Goal: Task Accomplishment & Management: Complete application form

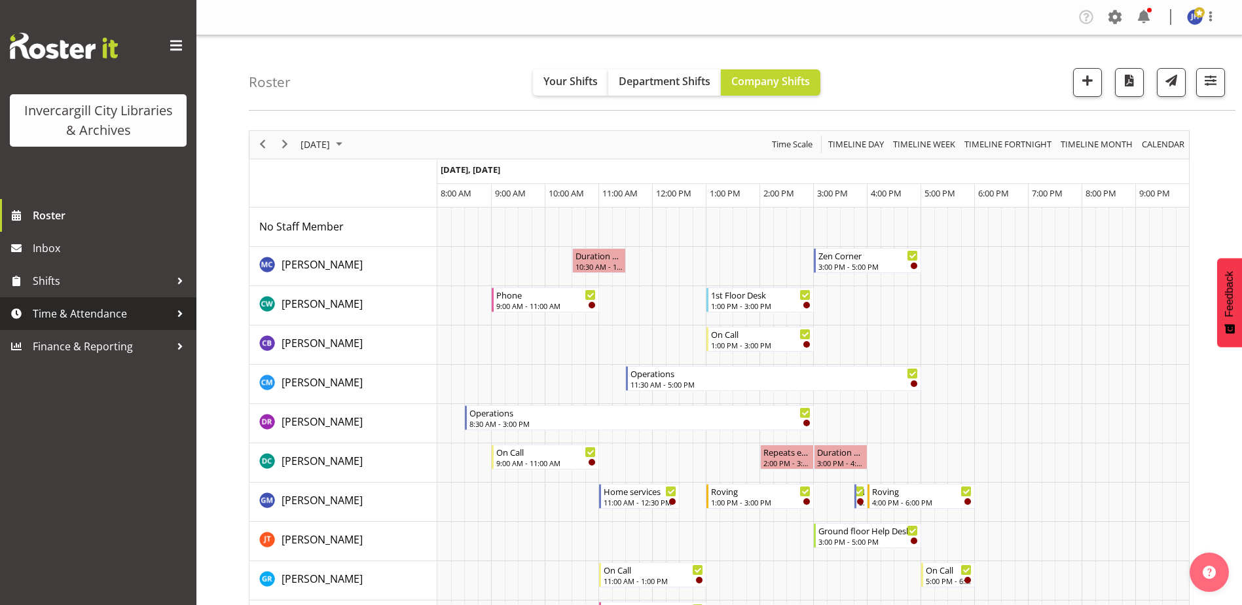
scroll to position [393, 0]
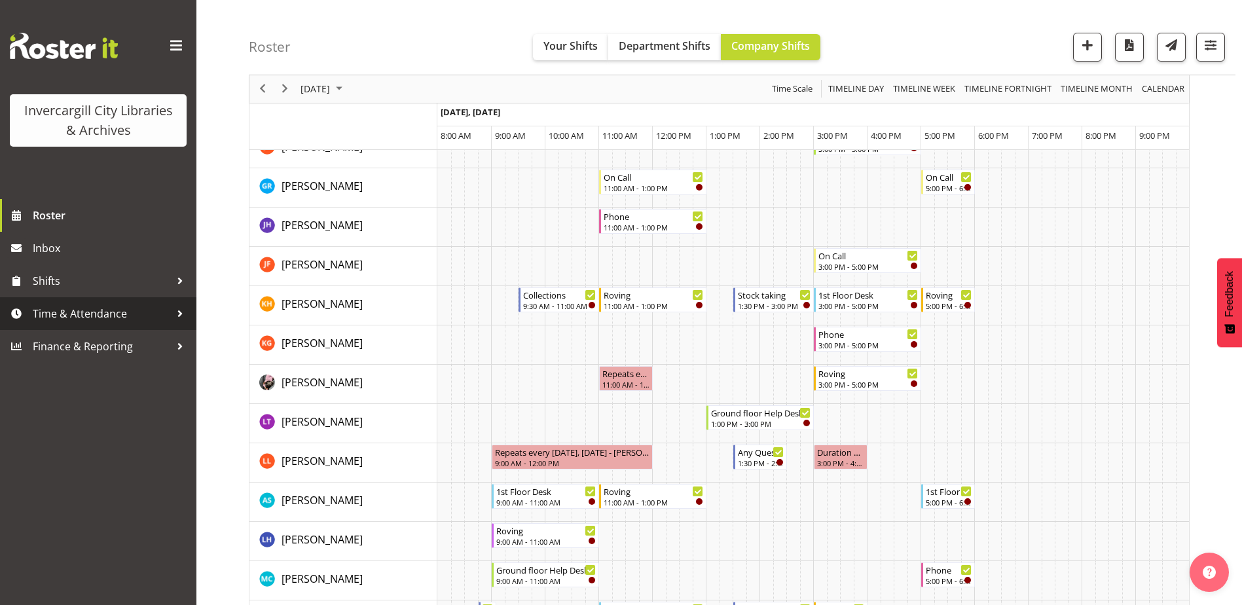
click at [176, 313] on div at bounding box center [180, 314] width 20 height 20
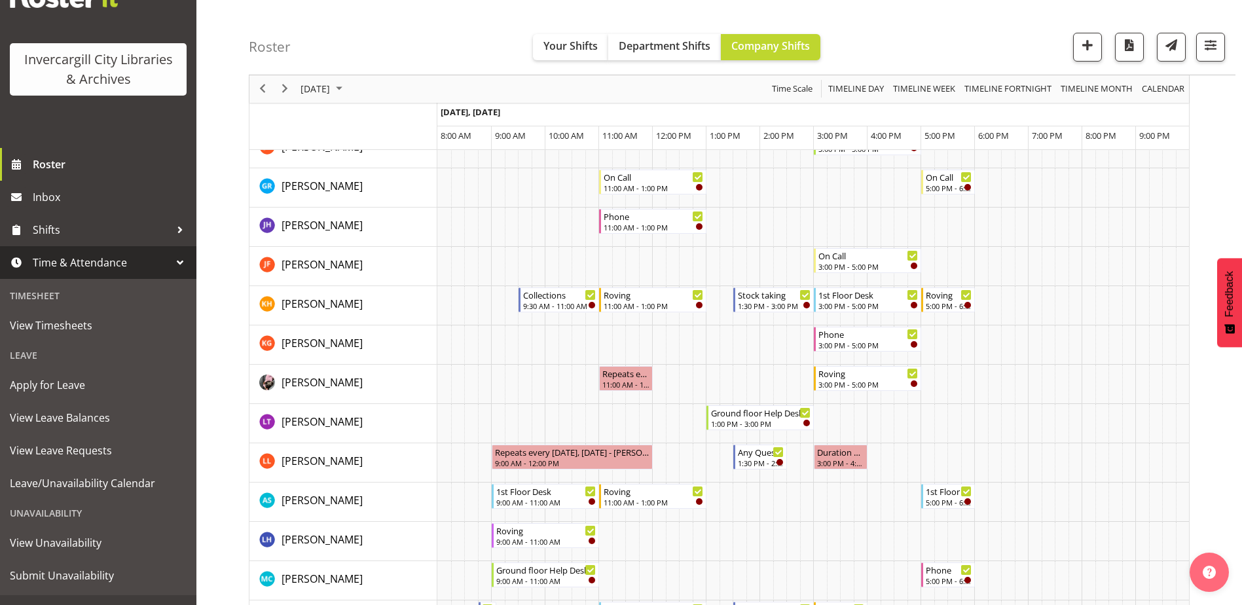
scroll to position [65, 0]
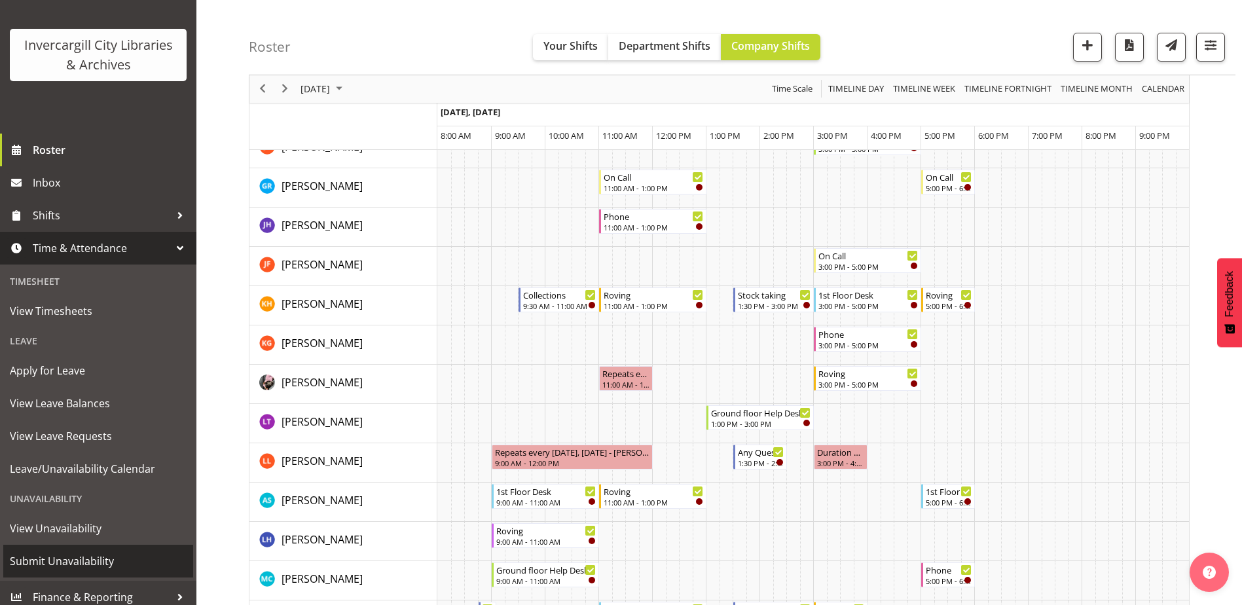
click at [73, 558] on span "Submit Unavailability" at bounding box center [98, 561] width 177 height 20
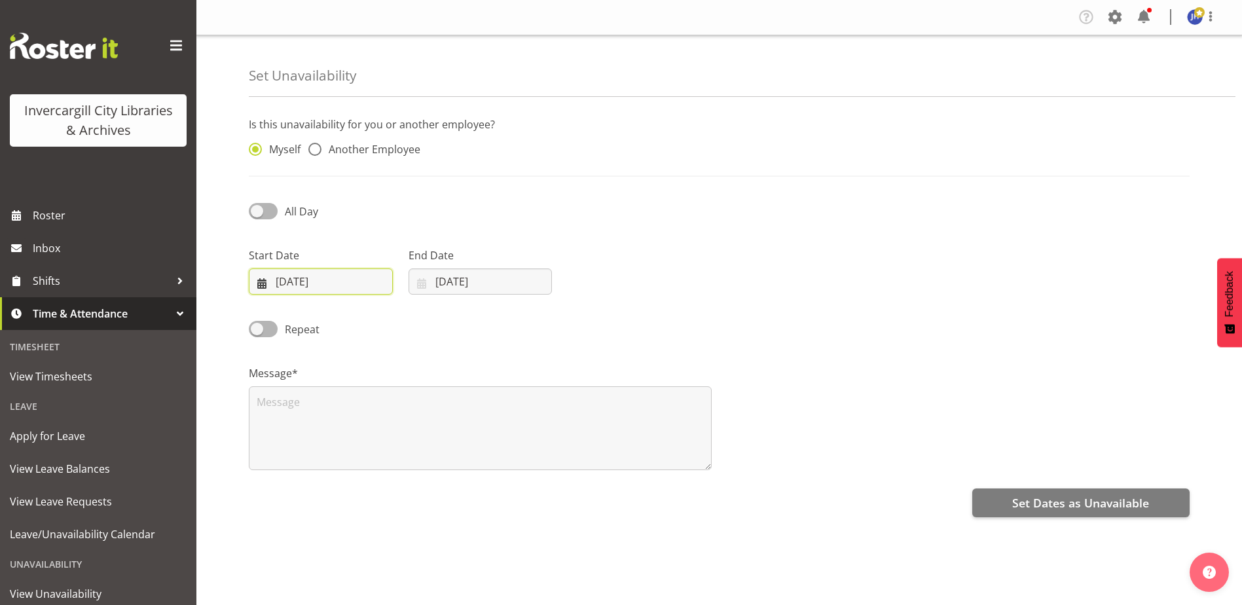
click at [337, 282] on input "06/10/2025" at bounding box center [321, 282] width 144 height 26
click at [302, 412] on span "6" at bounding box center [301, 413] width 5 height 12
click at [274, 395] on textarea at bounding box center [480, 428] width 463 height 84
click at [295, 284] on input "06/10/2025" at bounding box center [321, 282] width 144 height 26
click at [351, 320] on select "January February March April May June July August September October November De…" at bounding box center [329, 320] width 75 height 26
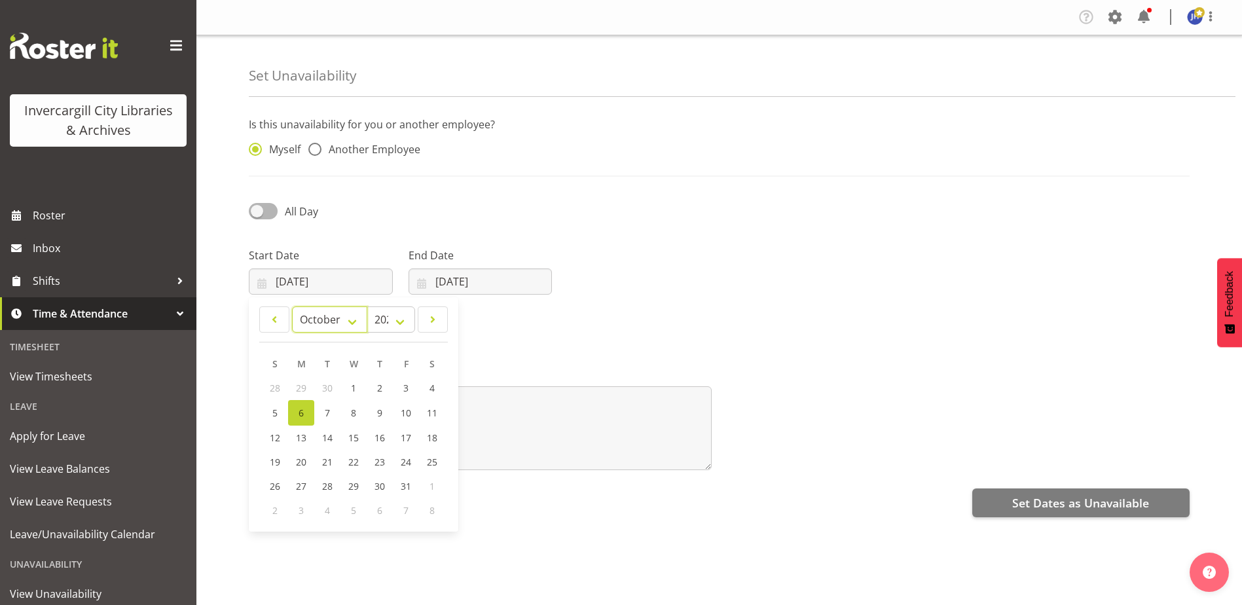
select select "10"
click at [292, 307] on select "January February March April May June July August September October November De…" at bounding box center [329, 320] width 75 height 26
click at [399, 320] on select "2035 2034 2033 2032 2031 2030 2029 2028 2027 2026 2025 2024 2023 2022 2021 2020…" at bounding box center [391, 320] width 48 height 26
click at [367, 307] on select "2035 2034 2033 2032 2031 2030 2029 2028 2027 2026 2025 2024 2023 2022 2021 2020…" at bounding box center [391, 320] width 48 height 26
click at [380, 413] on span "6" at bounding box center [379, 412] width 5 height 12
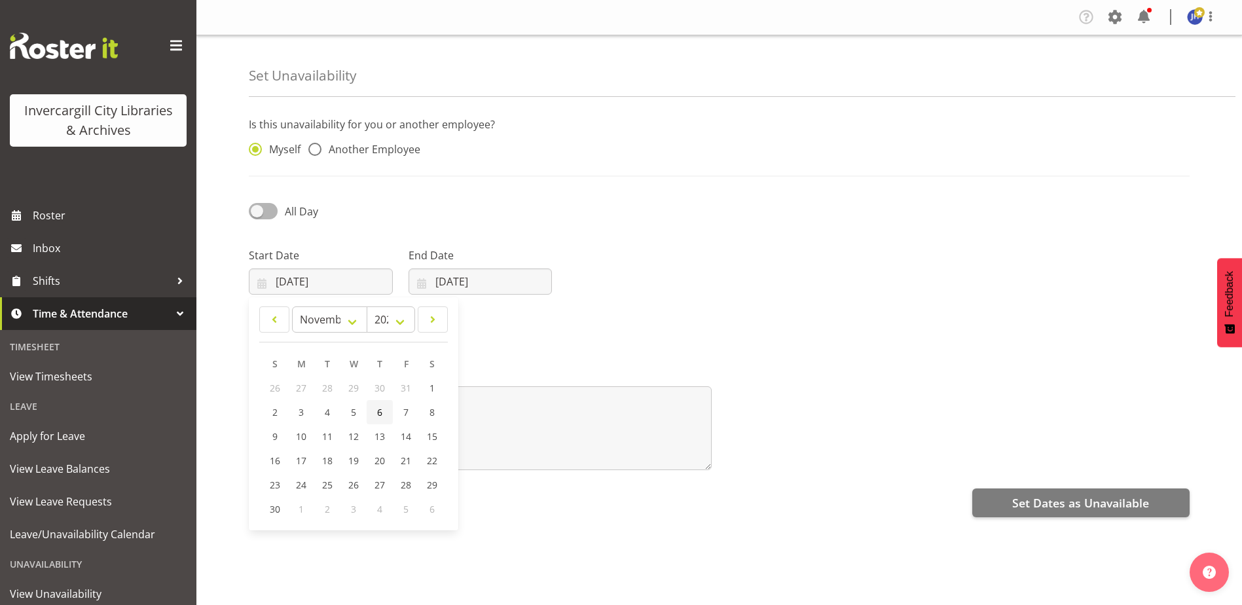
type input "06/11/2025"
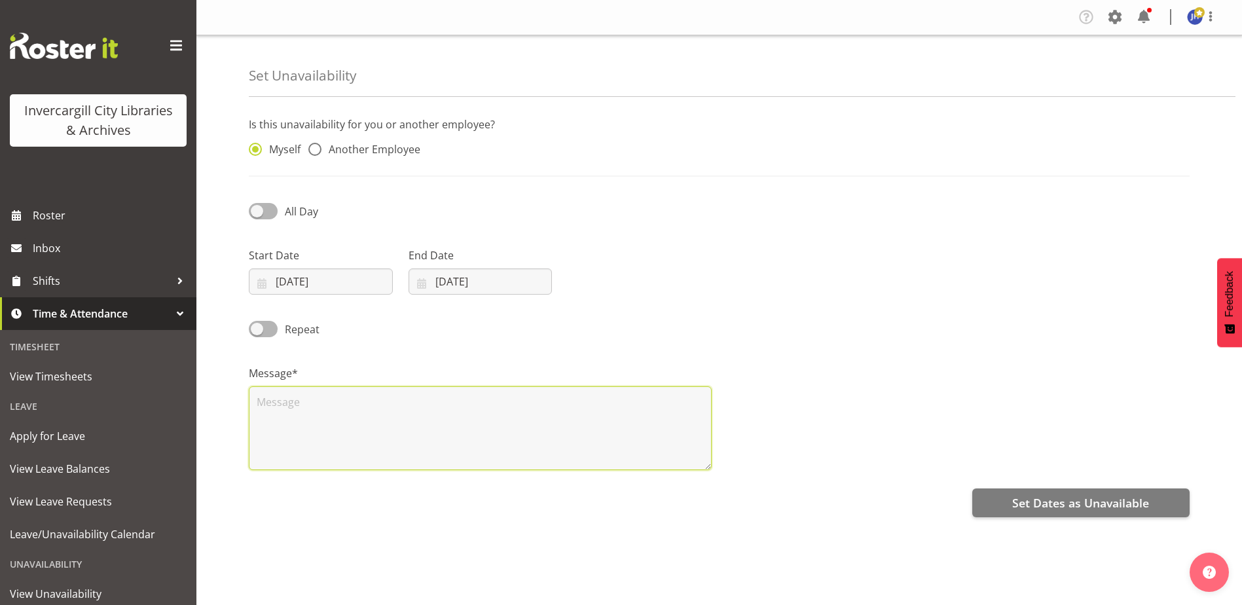
click at [282, 413] on textarea at bounding box center [480, 428] width 463 height 84
click at [497, 278] on input "06/10/2025" at bounding box center [481, 282] width 144 height 26
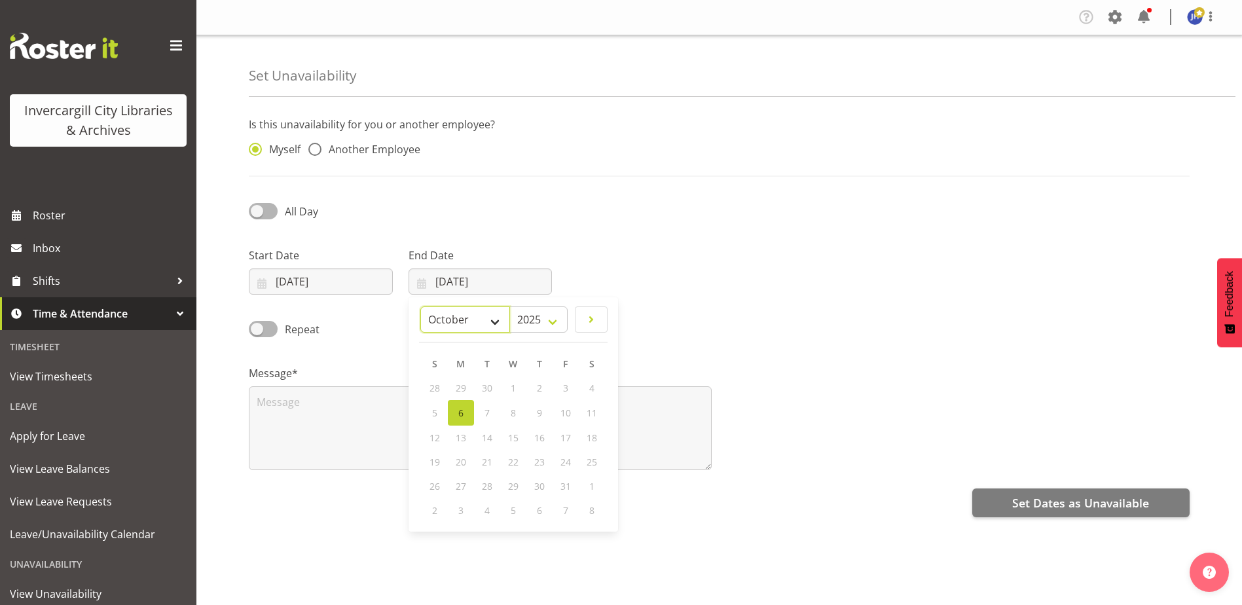
click at [494, 322] on select "January February March April May June July August September October November De…" at bounding box center [465, 320] width 90 height 26
click at [493, 323] on select "January February March April May June July August September October November De…" at bounding box center [465, 320] width 90 height 26
select select "10"
click at [420, 307] on select "January February March April May June July August September October November De…" at bounding box center [465, 320] width 90 height 26
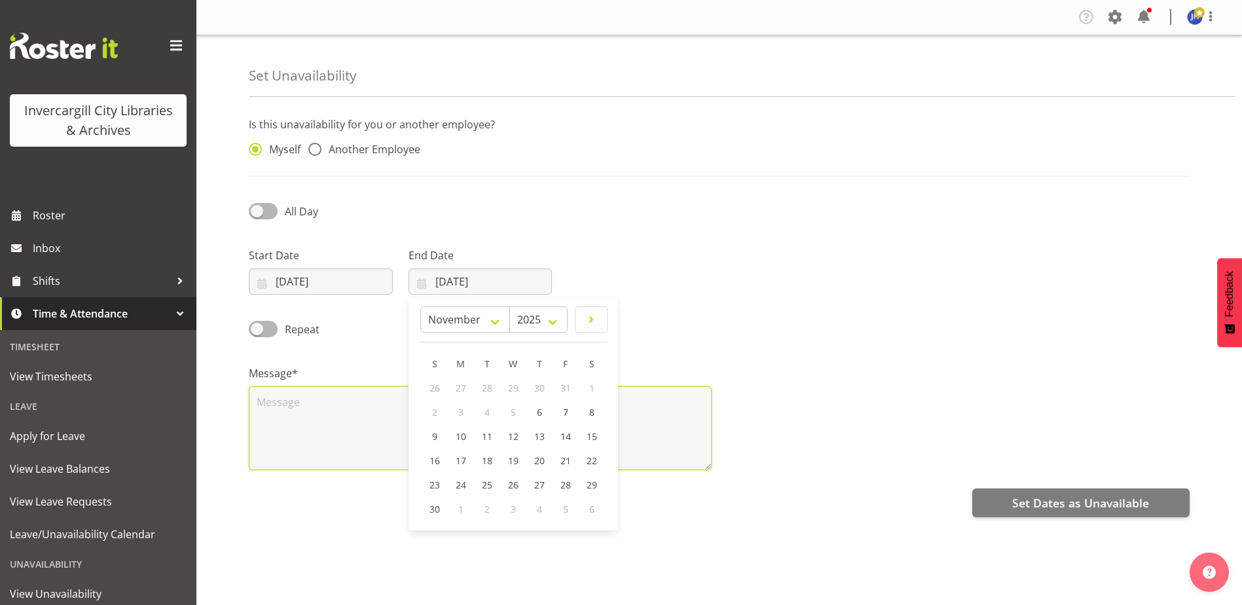
click at [344, 408] on textarea at bounding box center [480, 428] width 463 height 84
type textarea "R"
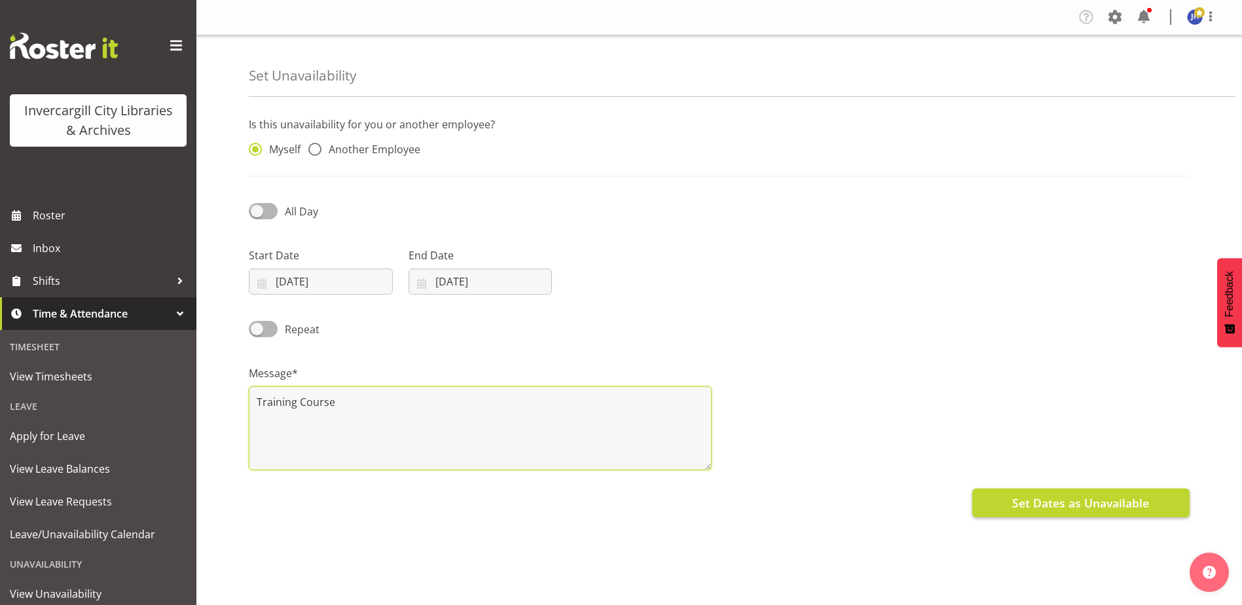
type textarea "Training Course"
click at [1072, 506] on span "Set Dates as Unavailable" at bounding box center [1081, 502] width 137 height 17
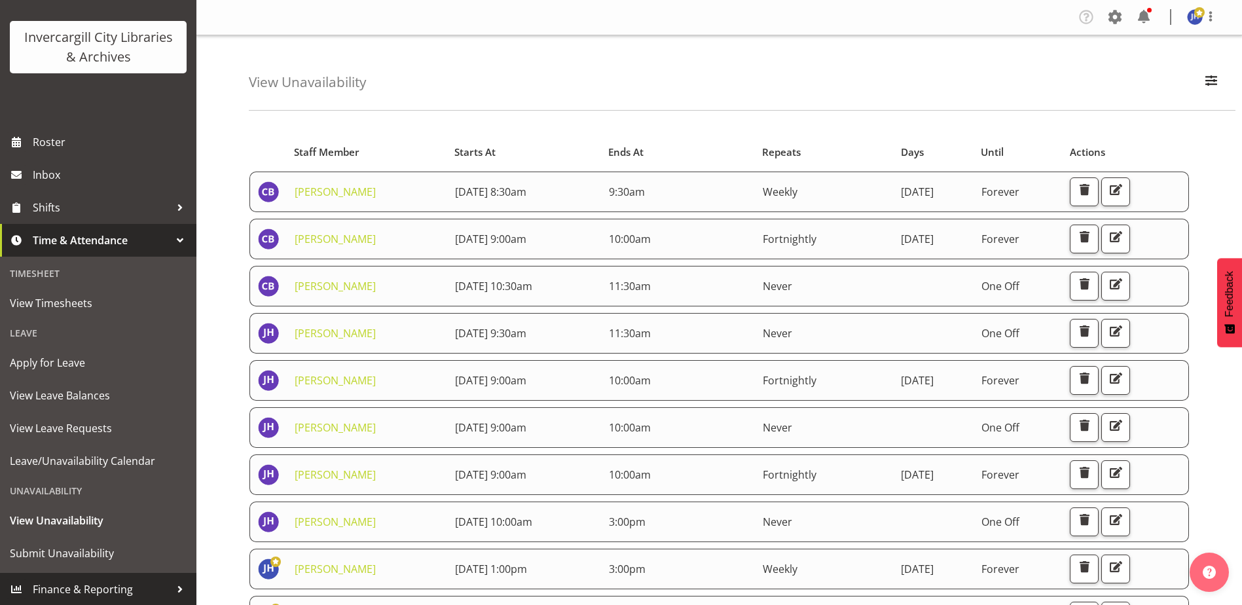
scroll to position [74, 0]
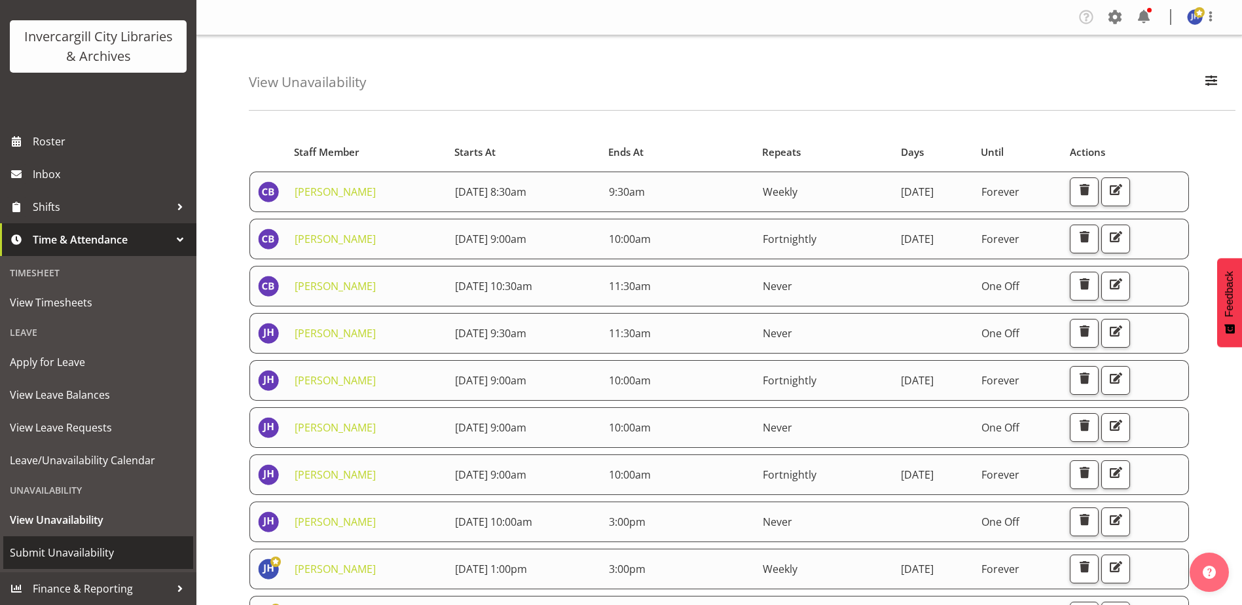
click at [52, 553] on span "Submit Unavailability" at bounding box center [98, 553] width 177 height 20
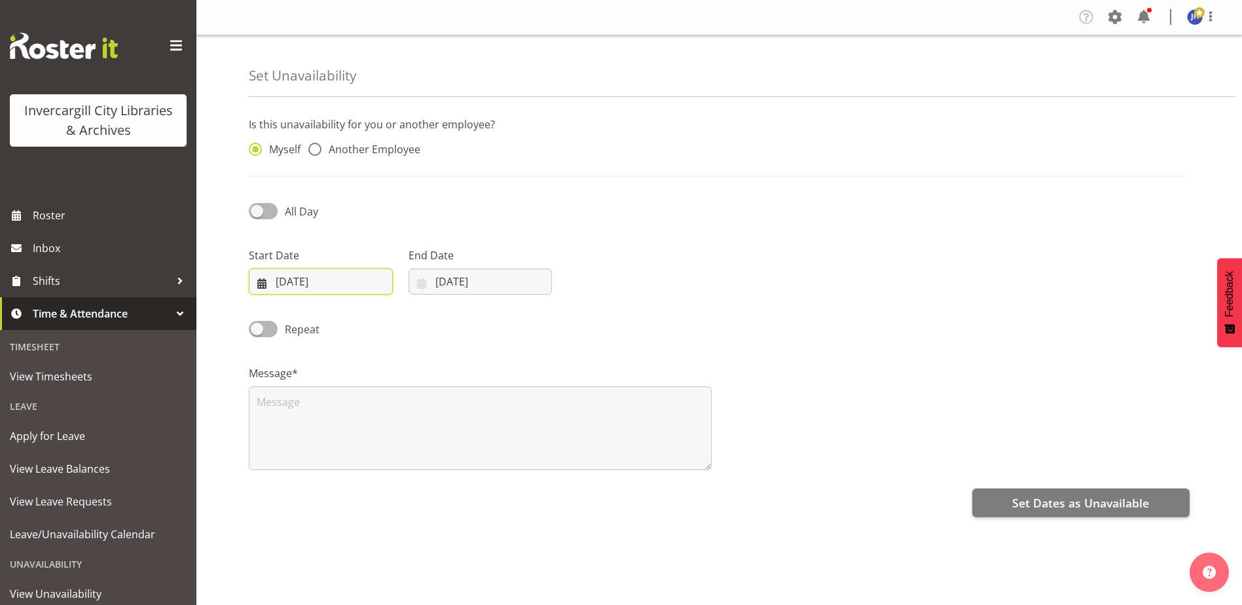
click at [304, 282] on input "[DATE]" at bounding box center [321, 282] width 144 height 26
click at [274, 410] on span "5" at bounding box center [274, 413] width 5 height 12
type input "05/10/2025"
click at [367, 280] on input "05/10/2025" at bounding box center [321, 282] width 144 height 26
click at [349, 319] on select "January February March April May June July August September October November De…" at bounding box center [329, 320] width 75 height 26
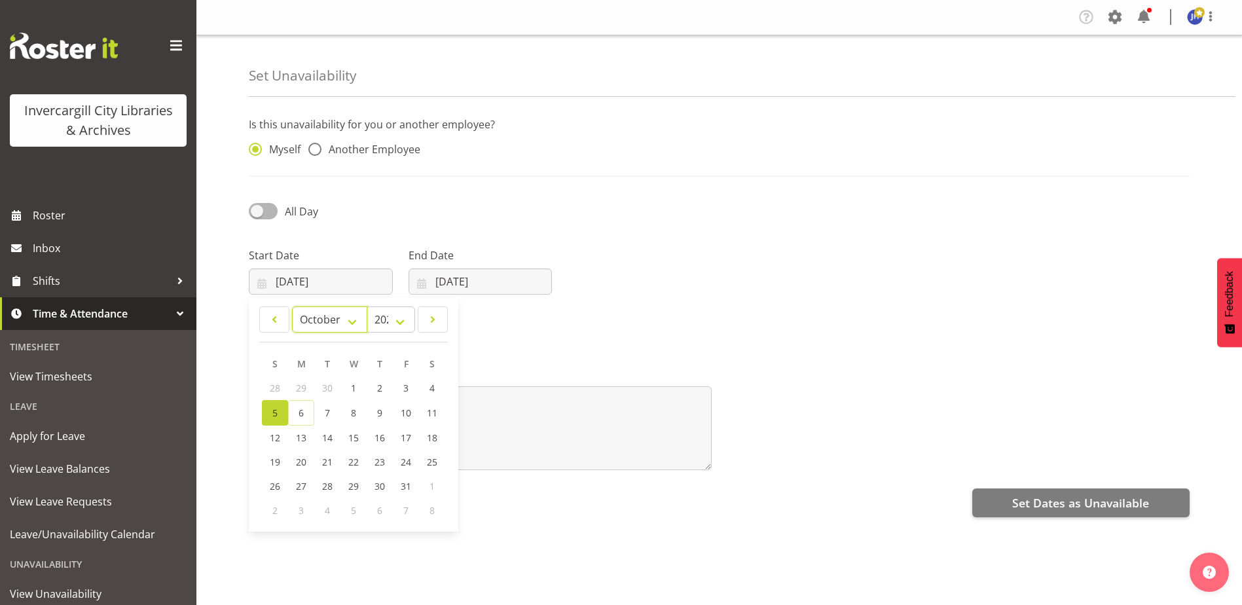
select select "10"
click at [292, 307] on select "January February March April May June July August September October November De…" at bounding box center [329, 320] width 75 height 26
click at [400, 324] on select "2035 2034 2033 2032 2031 2030 2029 2028 2027 2026 2025 2024 2023 2022 2021 2020…" at bounding box center [391, 320] width 48 height 26
click at [322, 278] on input "05/10/2025" at bounding box center [321, 282] width 144 height 26
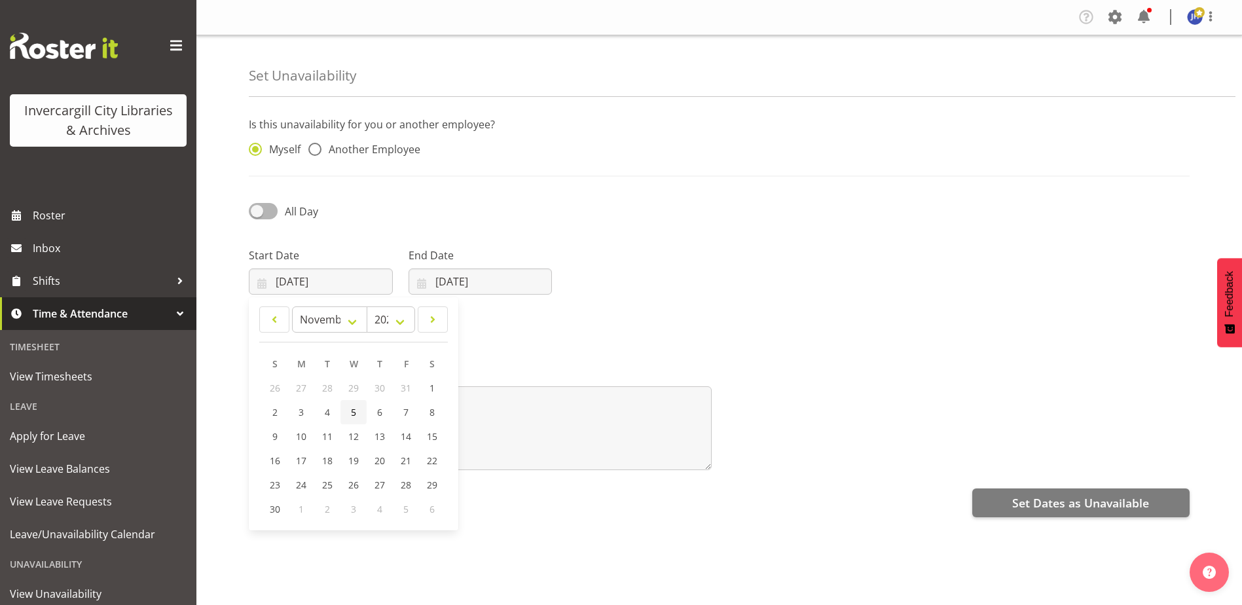
click at [354, 415] on span "5" at bounding box center [353, 412] width 5 height 12
type input "05/11/2025"
click at [478, 280] on input "06/10/2025" at bounding box center [481, 282] width 144 height 26
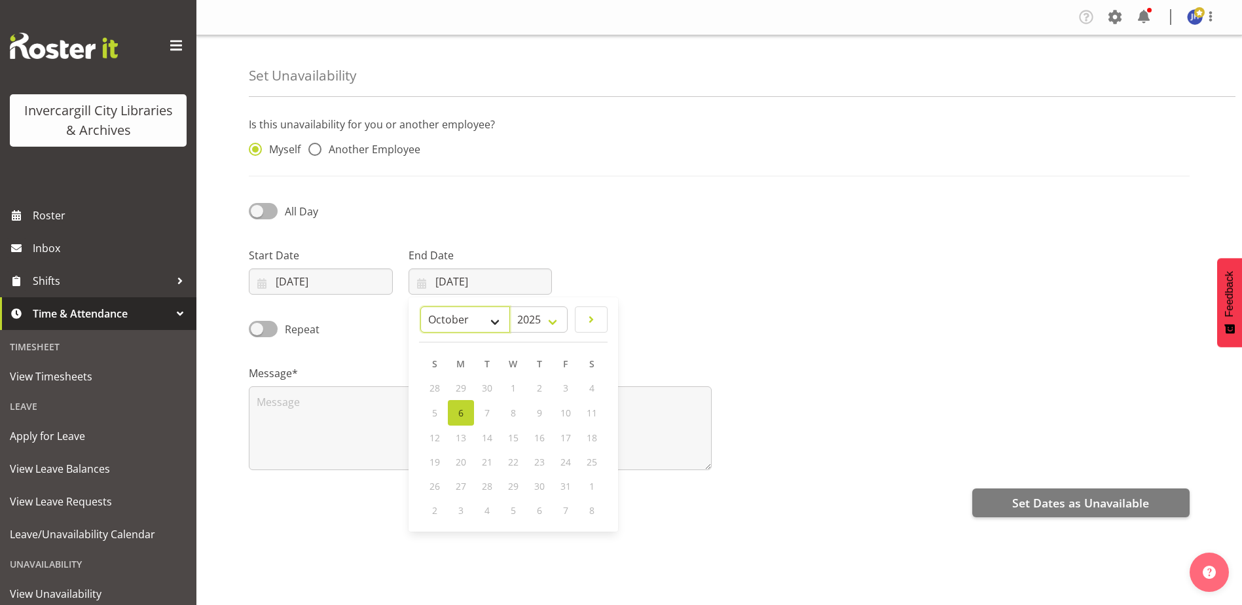
click at [491, 324] on select "January February March April May June July August September October November De…" at bounding box center [465, 320] width 90 height 26
select select "10"
click at [420, 307] on select "January February March April May June July August September October November De…" at bounding box center [465, 320] width 90 height 26
click at [517, 413] on link "5" at bounding box center [513, 412] width 26 height 24
type input "05/11/2025"
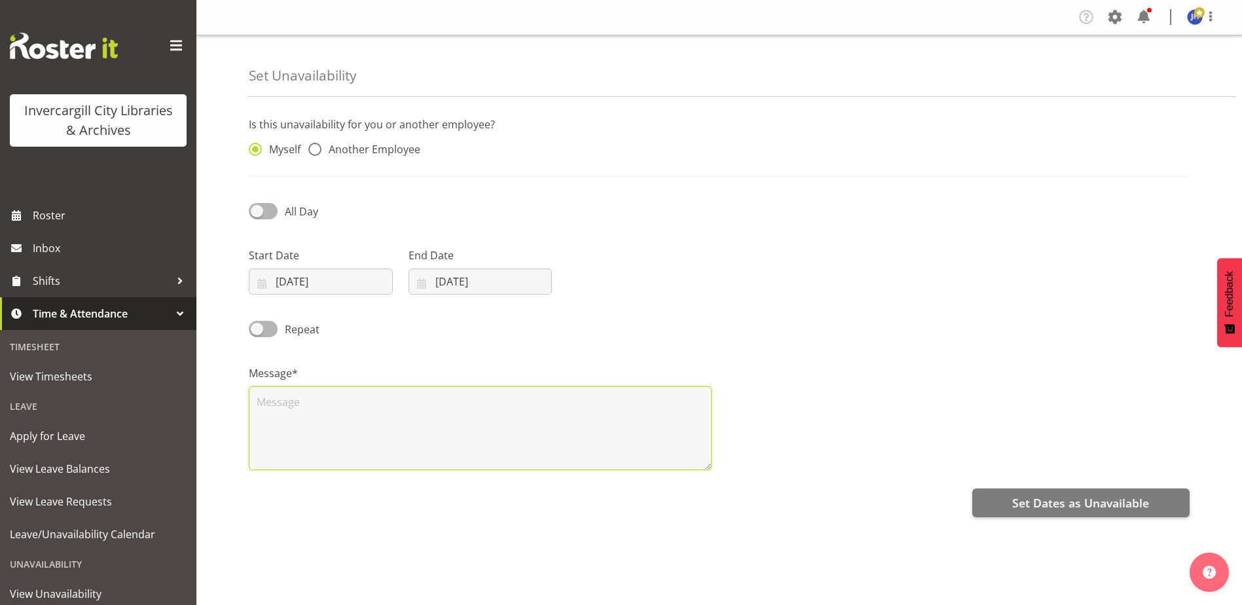
click at [314, 403] on textarea at bounding box center [480, 428] width 463 height 84
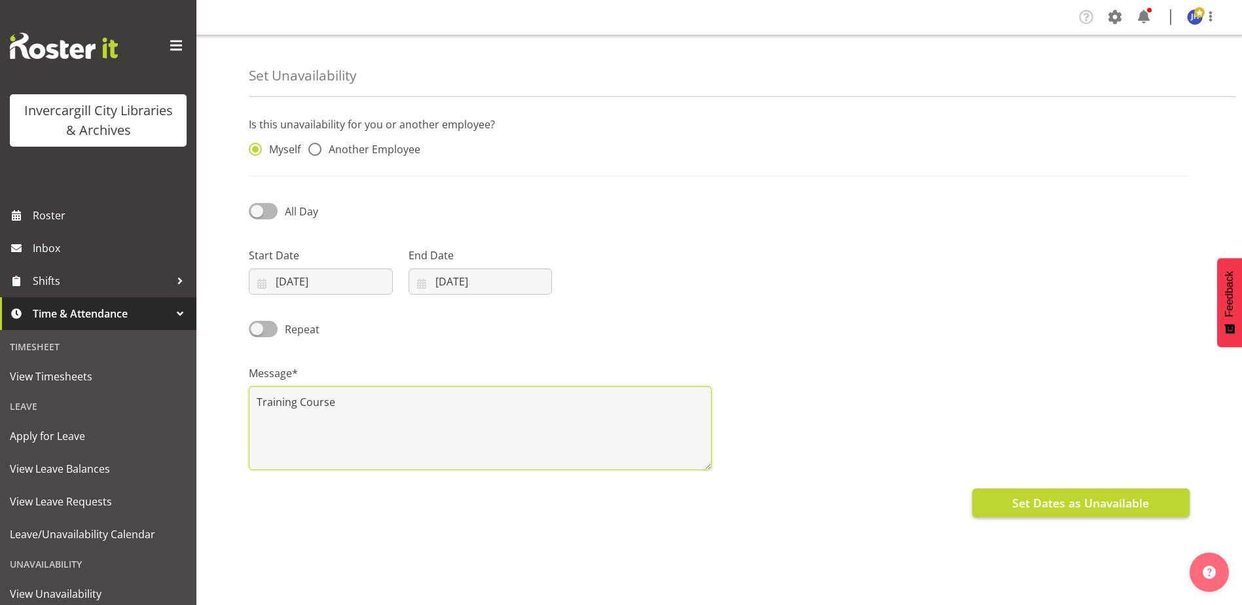
type textarea "Training Course"
click at [1101, 502] on span "Set Dates as Unavailable" at bounding box center [1081, 502] width 137 height 17
